Goal: Task Accomplishment & Management: Use online tool/utility

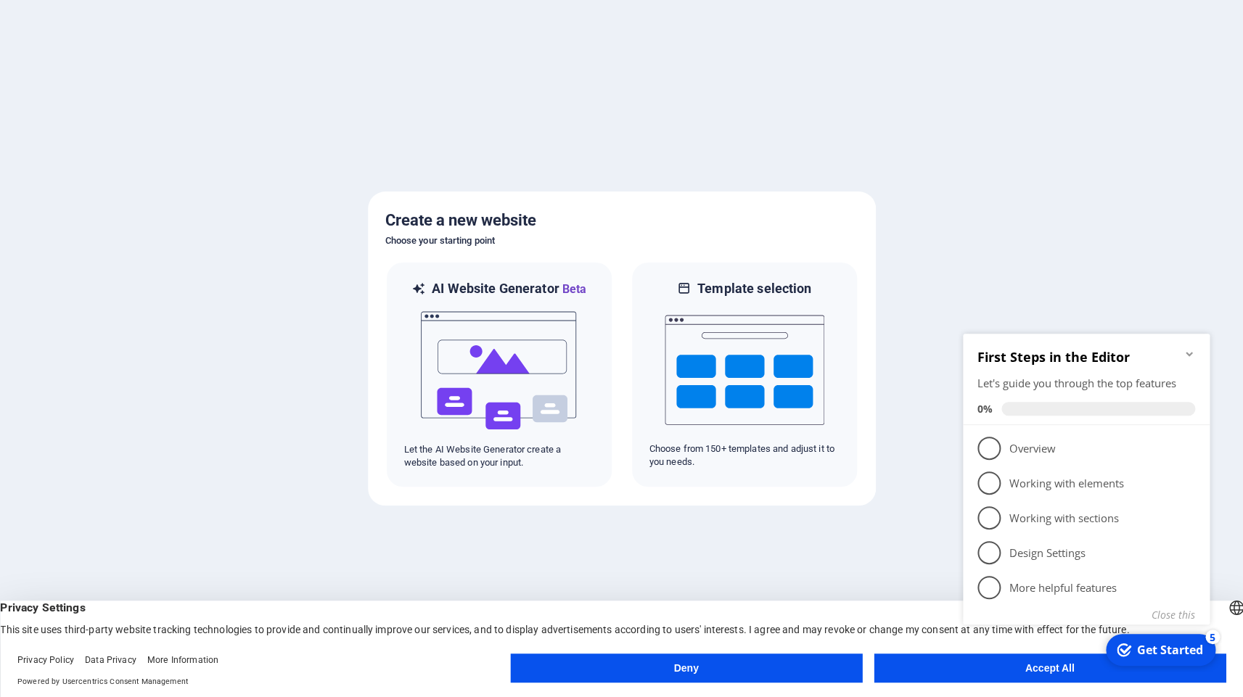
click at [981, 668] on div "checkmark Get Started 5 First Steps in the Editor Let's guide you through the t…" at bounding box center [1089, 495] width 264 height 353
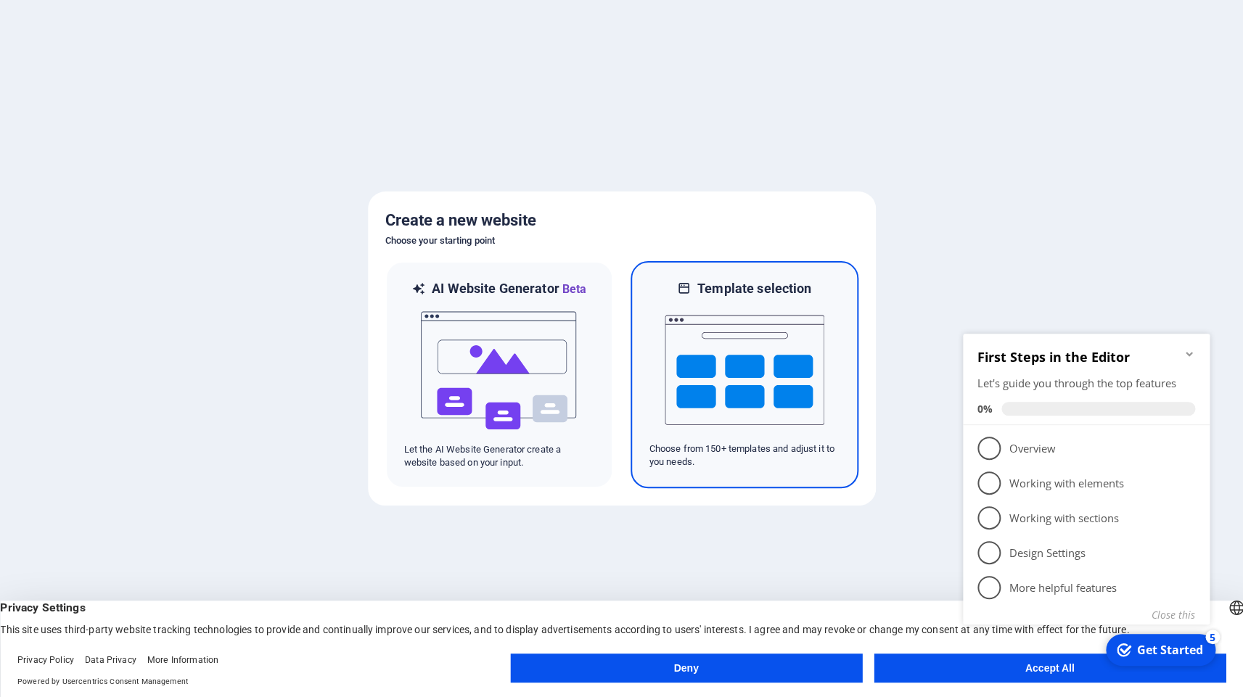
click at [765, 357] on img at bounding box center [745, 370] width 160 height 145
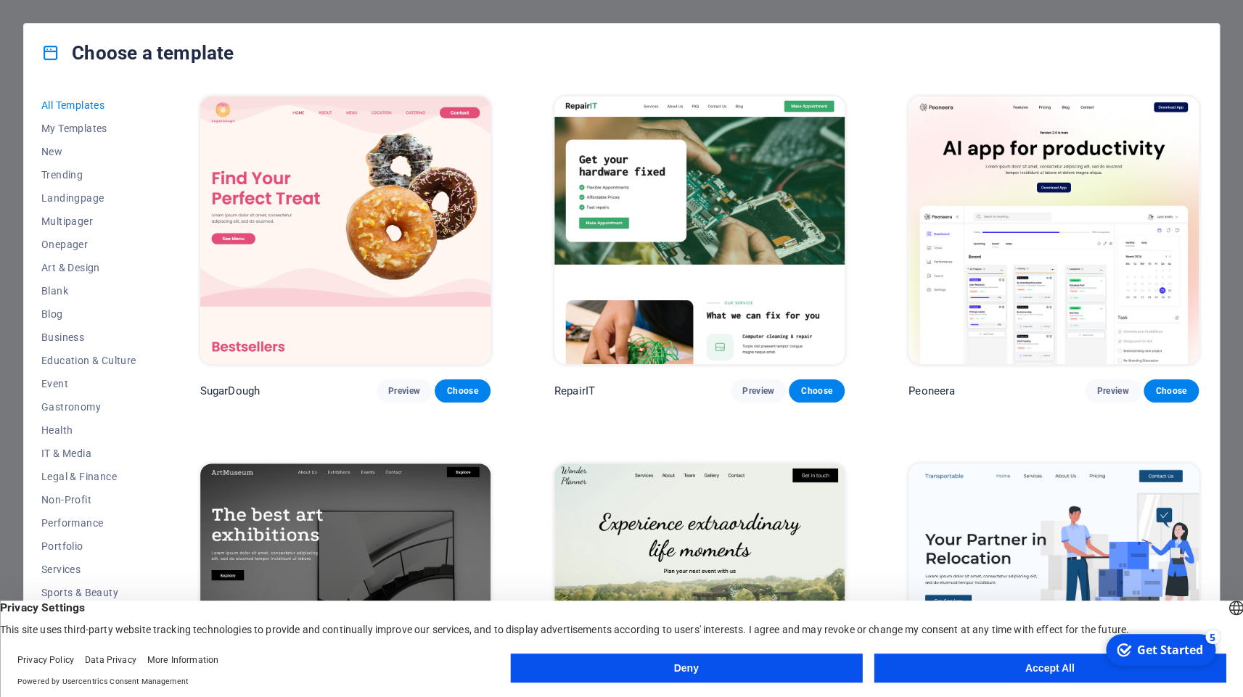
click at [1049, 663] on button "Accept All" at bounding box center [1050, 668] width 352 height 29
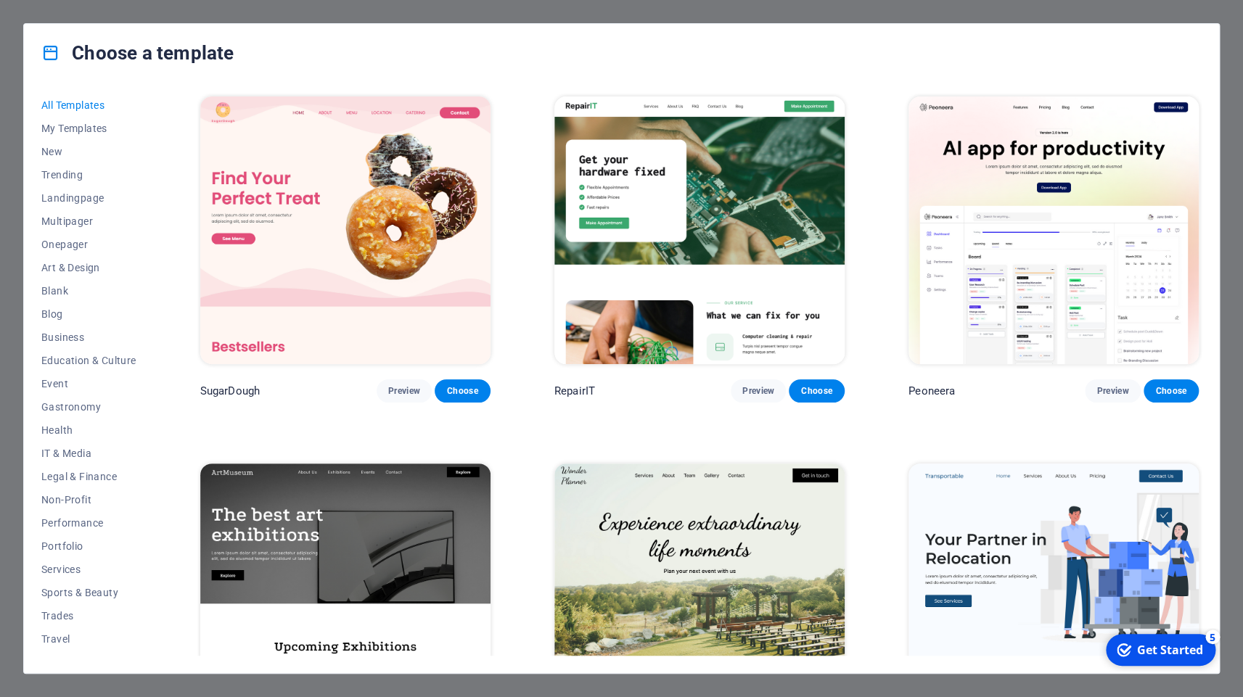
click at [734, 196] on img at bounding box center [699, 231] width 290 height 268
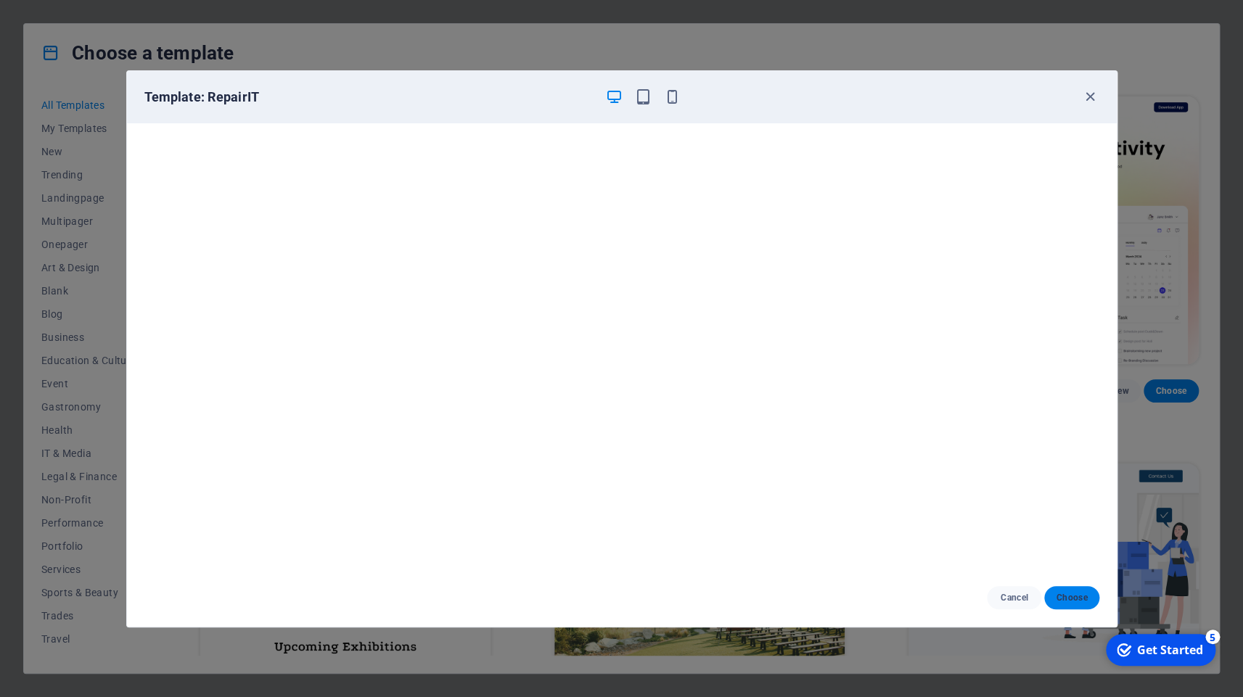
click at [1086, 595] on span "Choose" at bounding box center [1071, 598] width 31 height 12
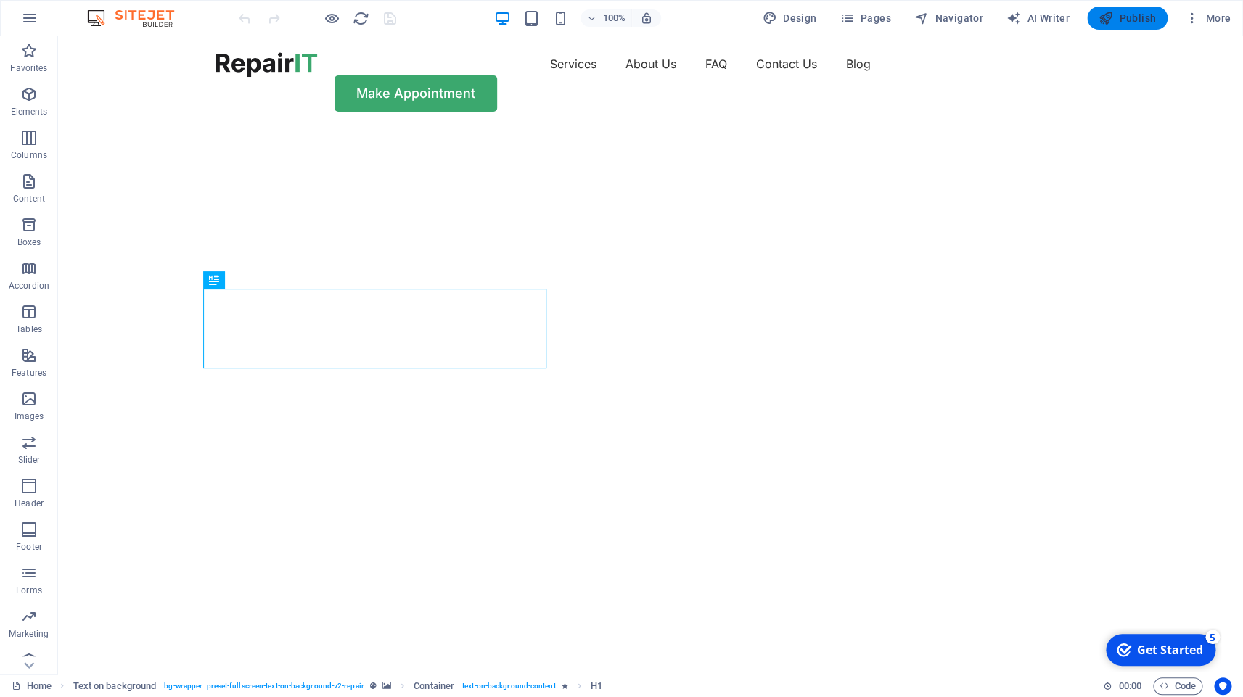
click at [0, 0] on span "Publish" at bounding box center [0, 0] width 0 height 0
